Goal: Transaction & Acquisition: Purchase product/service

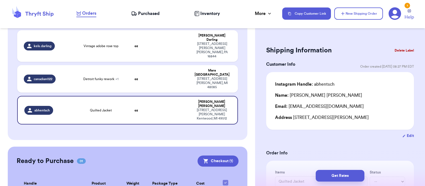
scroll to position [115, 0]
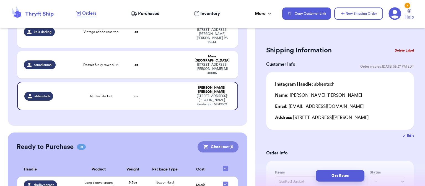
click at [212, 141] on button "Checkout ( 1 )" at bounding box center [218, 146] width 41 height 11
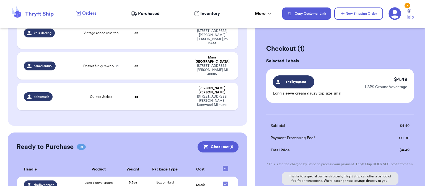
scroll to position [63, 0]
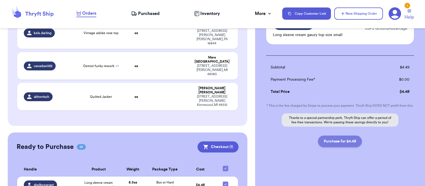
click at [338, 137] on button "Purchase for $4.49" at bounding box center [340, 141] width 44 height 12
checkbox input "false"
checkbox input "true"
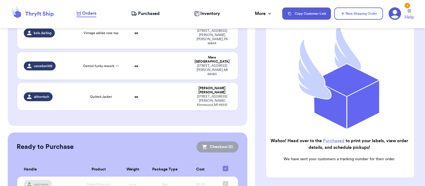
scroll to position [113, 0]
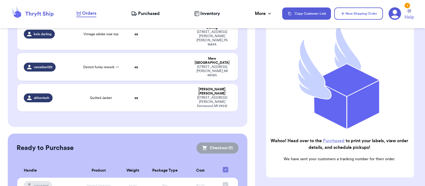
click at [338, 139] on link "Purchased" at bounding box center [334, 140] width 22 height 4
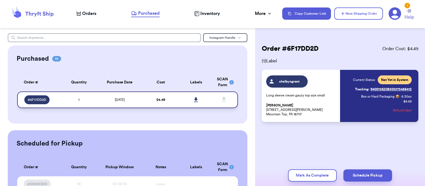
click at [194, 100] on icon at bounding box center [196, 99] width 4 height 5
